Goal: Check status: Check status

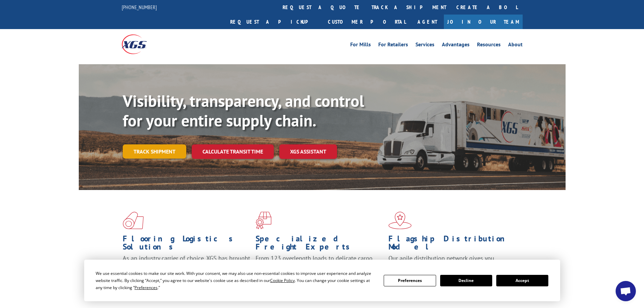
click at [166, 144] on link "Track shipment" at bounding box center [155, 151] width 64 height 14
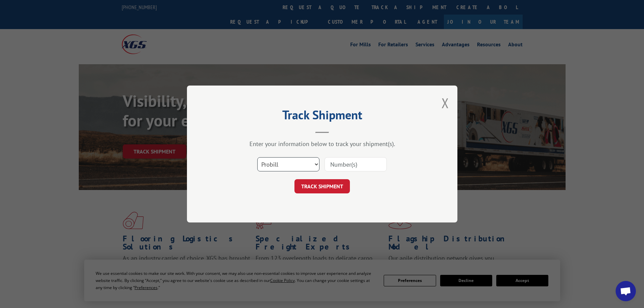
click at [304, 162] on select "Select category... Probill BOL PO" at bounding box center [288, 164] width 62 height 14
select select "bol"
click at [257, 157] on select "Select category... Probill BOL PO" at bounding box center [288, 164] width 62 height 14
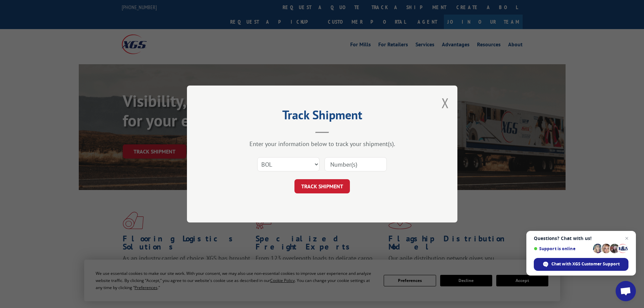
drag, startPoint x: 378, startPoint y: 151, endPoint x: 364, endPoint y: 158, distance: 15.9
click at [372, 154] on div "Enter your information below to track your shipment(s). Select category... Prob…" at bounding box center [322, 166] width 203 height 53
click at [364, 159] on input at bounding box center [355, 164] width 62 height 14
paste input "6021189"
type input "6021189"
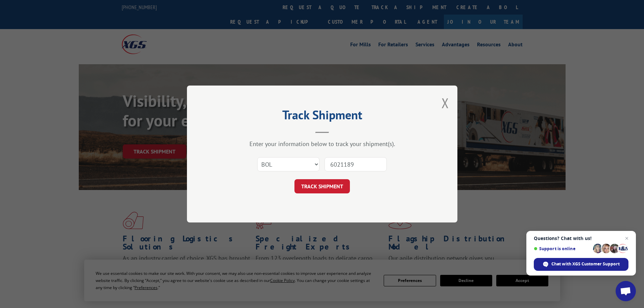
click at [294, 179] on button "TRACK SHIPMENT" at bounding box center [321, 186] width 55 height 14
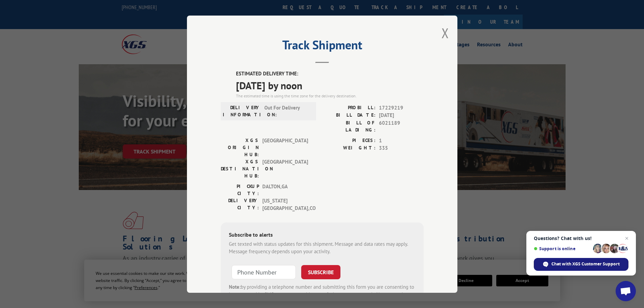
click at [586, 263] on span "Chat with XGS Customer Support" at bounding box center [585, 264] width 68 height 6
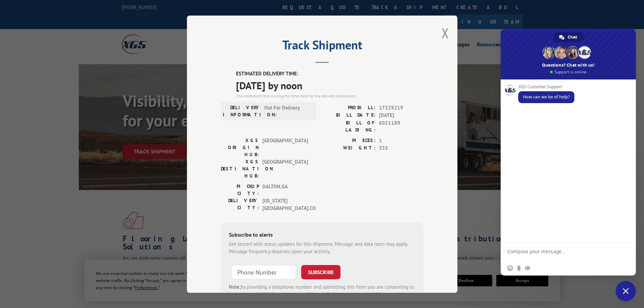
click at [537, 252] on textarea "Compose your message..." at bounding box center [560, 254] width 107 height 12
type textarea "BOL 6021189"
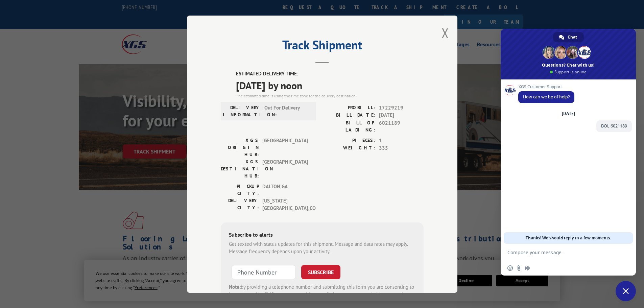
click at [544, 201] on div "XGS Customer Support How can we be of help? [DATE] BOL 6021189 A few seconds ago" at bounding box center [567, 161] width 135 height 164
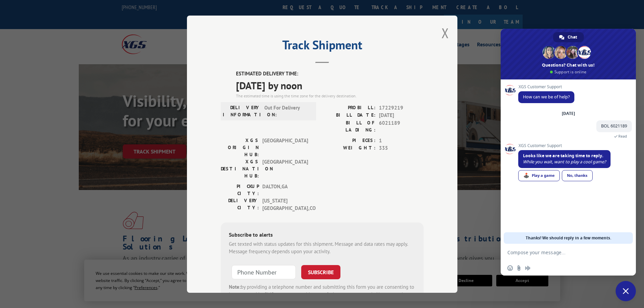
click at [561, 254] on textarea "Compose your message..." at bounding box center [560, 252] width 107 height 6
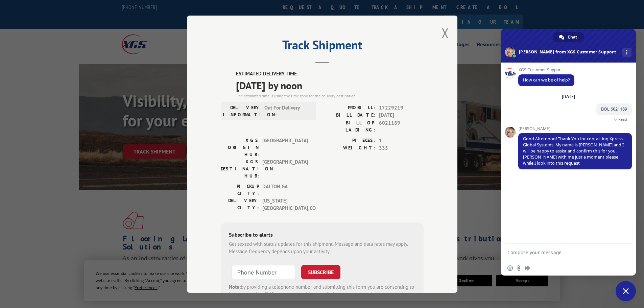
click at [558, 247] on form at bounding box center [560, 253] width 107 height 18
click at [554, 251] on textarea "Compose your message..." at bounding box center [560, 252] width 107 height 6
type textarea "Thank you, i see that it is to be delivered [DATE] by nooon. What is the delive…"
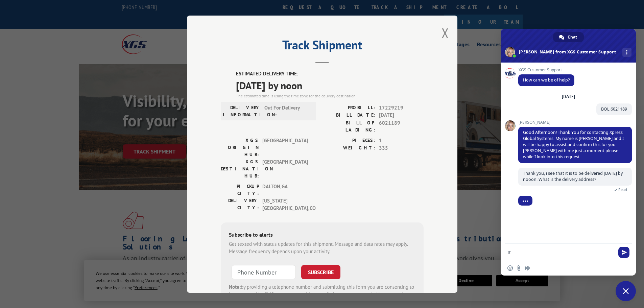
type textarea "I"
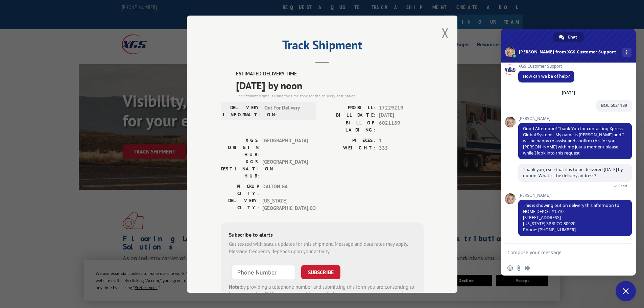
click at [553, 253] on textarea "Compose your message..." at bounding box center [560, 252] width 107 height 6
type textarea "exellecent thanks"
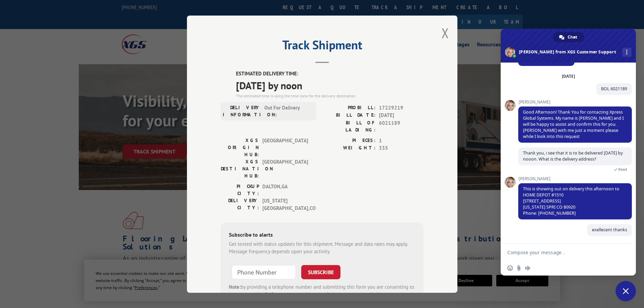
scroll to position [20, 0]
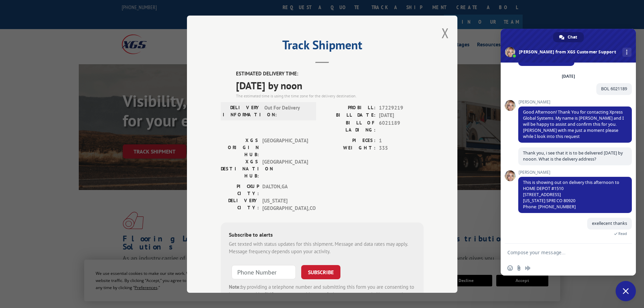
click at [558, 232] on div "exellecent thanks Just now Read" at bounding box center [575, 231] width 114 height 26
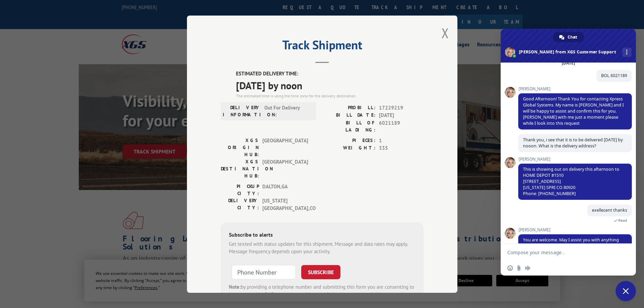
scroll to position [50, 0]
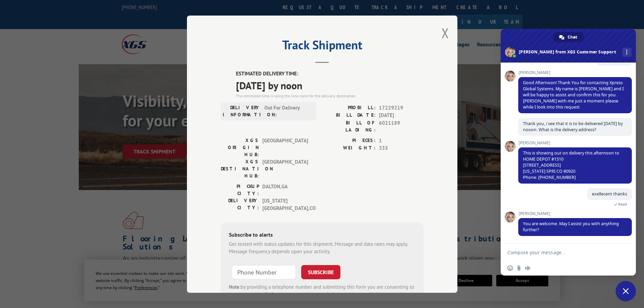
click at [547, 253] on textarea "Compose your message..." at bounding box center [560, 252] width 107 height 6
type textarea "nope thanks [PERSON_NAME]"
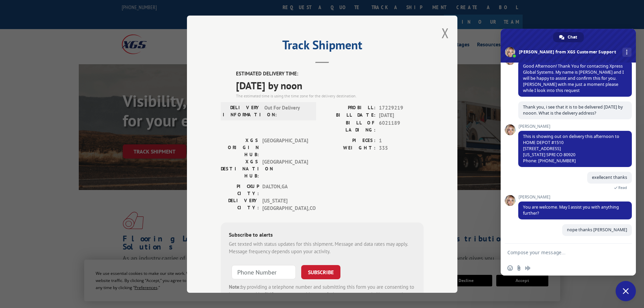
scroll to position [66, 0]
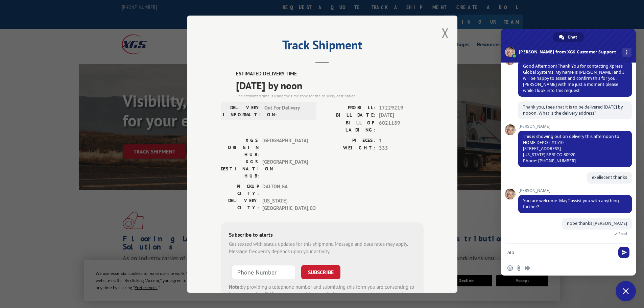
type textarea "alot"
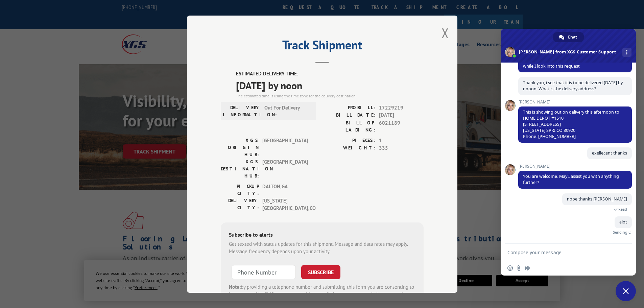
scroll to position [80, 0]
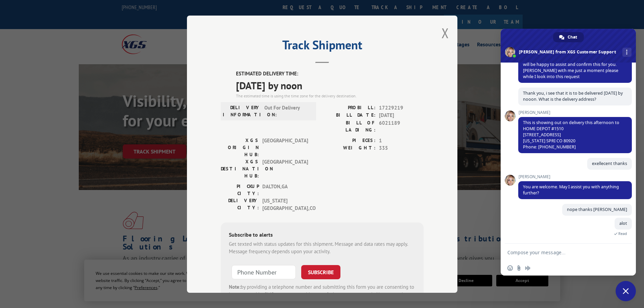
click at [621, 294] on span "Close chat" at bounding box center [625, 291] width 20 height 20
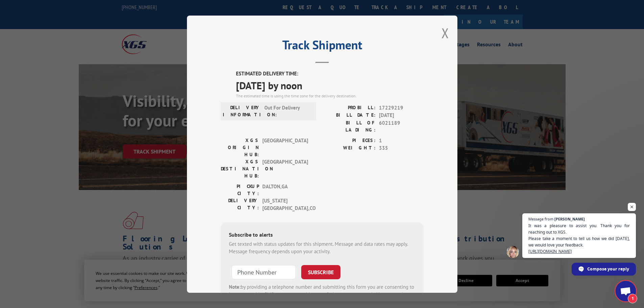
scroll to position [91, 0]
click at [600, 222] on span "It was a pleasure to assist you. Thank you for reaching out to XGS. Please take…" at bounding box center [578, 238] width 103 height 32
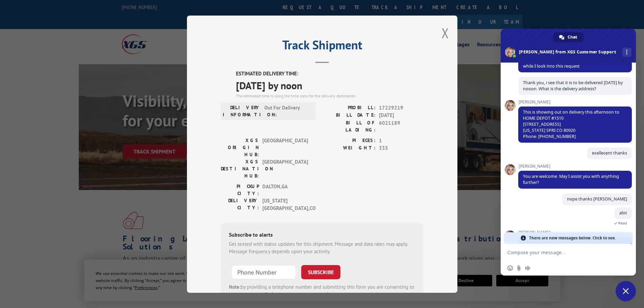
scroll to position [159, 0]
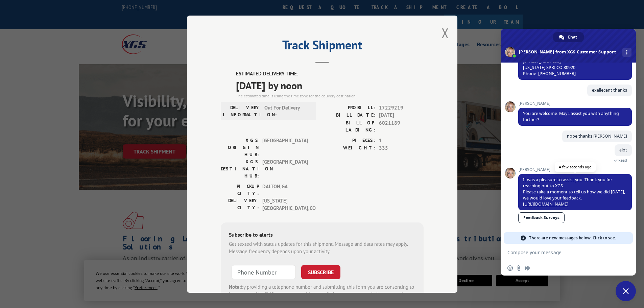
click at [568, 201] on link "[URL][DOMAIN_NAME]" at bounding box center [545, 204] width 45 height 6
